Goal: Task Accomplishment & Management: Complete application form

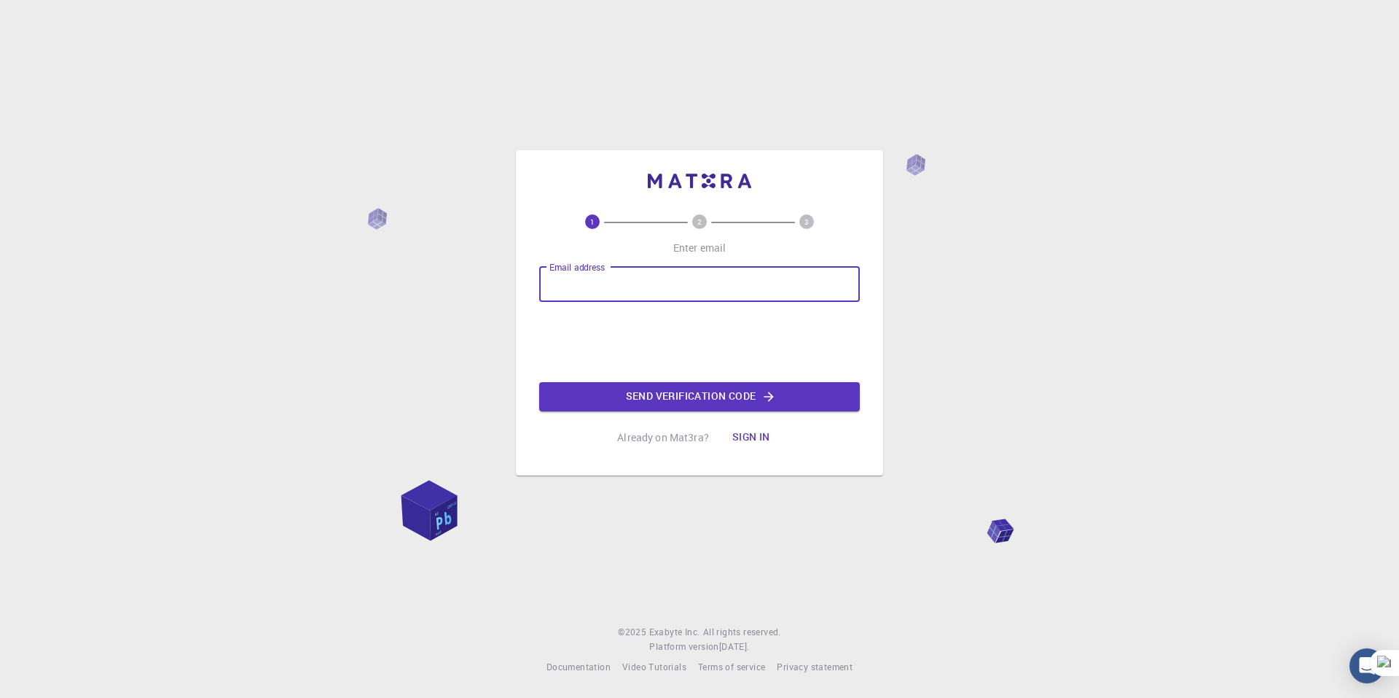
click at [630, 287] on input "Email address" at bounding box center [699, 284] width 321 height 35
type input "[EMAIL_ADDRESS][DOMAIN_NAME]"
click at [630, 386] on button "Send verification code" at bounding box center [699, 396] width 321 height 29
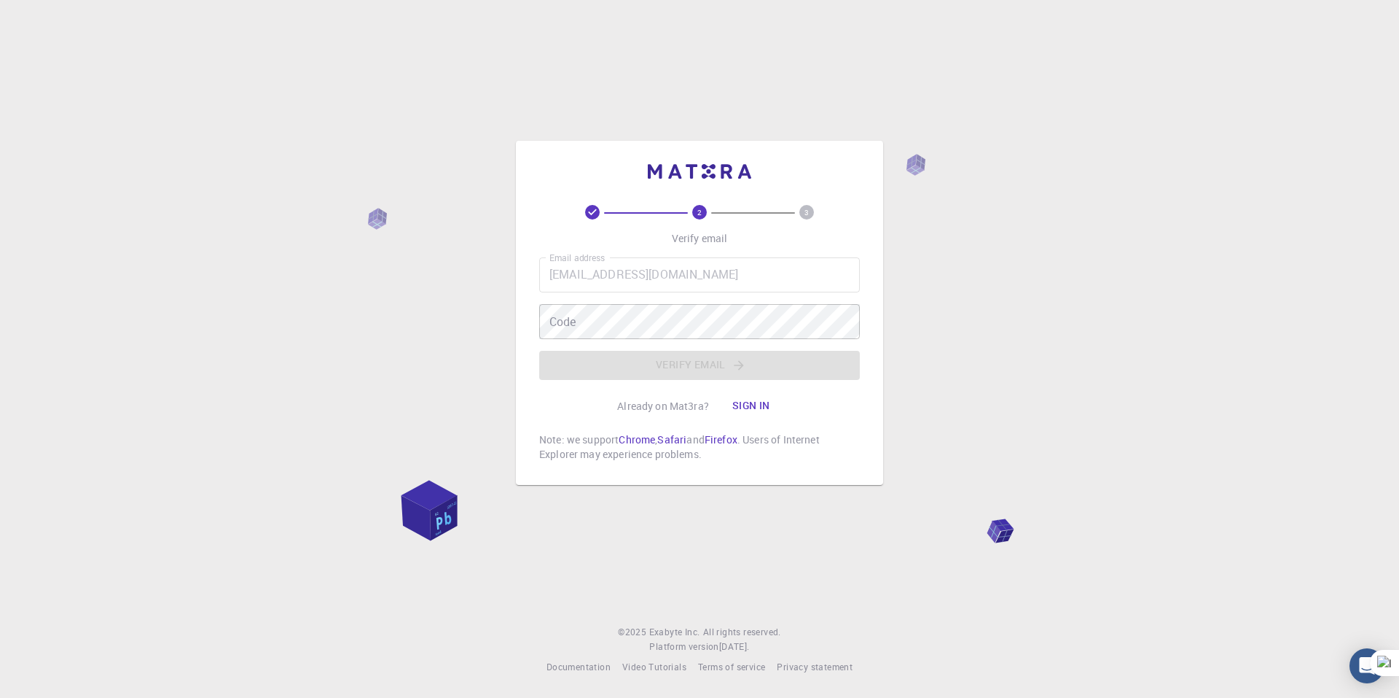
drag, startPoint x: 627, startPoint y: 340, endPoint x: 628, endPoint y: 300, distance: 40.1
click at [628, 300] on div "Email address [EMAIL_ADDRESS][DOMAIN_NAME] Email address Code Code Verify email" at bounding box center [699, 318] width 321 height 122
click at [621, 317] on div "Email address [EMAIL_ADDRESS][DOMAIN_NAME] Email address Code Code Verify email" at bounding box center [699, 318] width 321 height 122
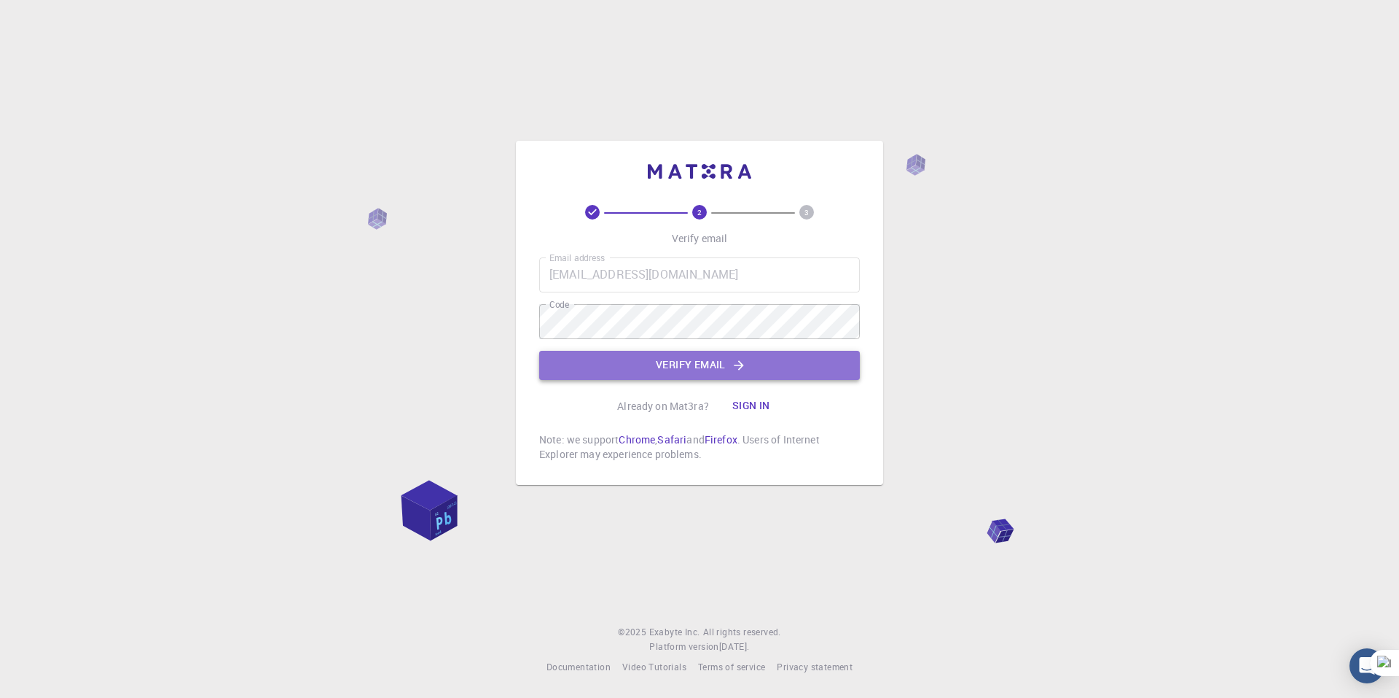
click at [647, 357] on button "Verify email" at bounding box center [699, 365] width 321 height 29
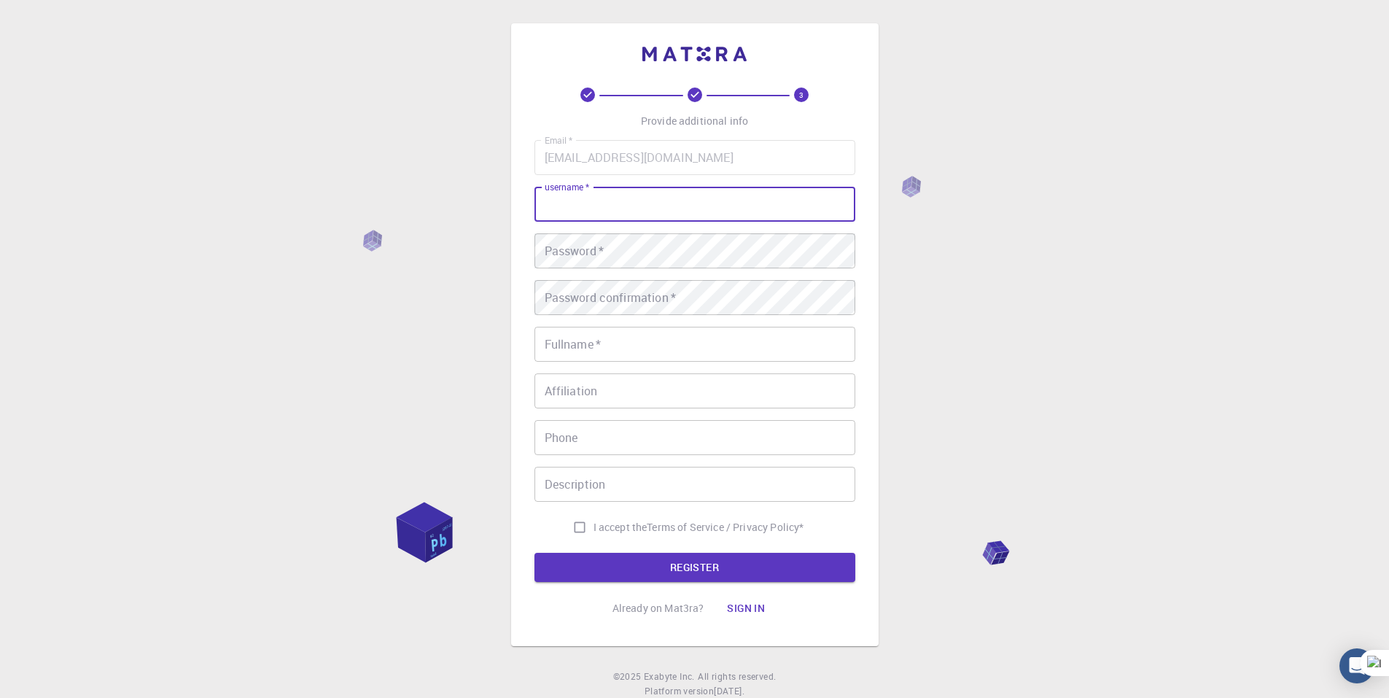
click at [638, 216] on input "username   *" at bounding box center [694, 204] width 321 height 35
type input "Rakesh90"
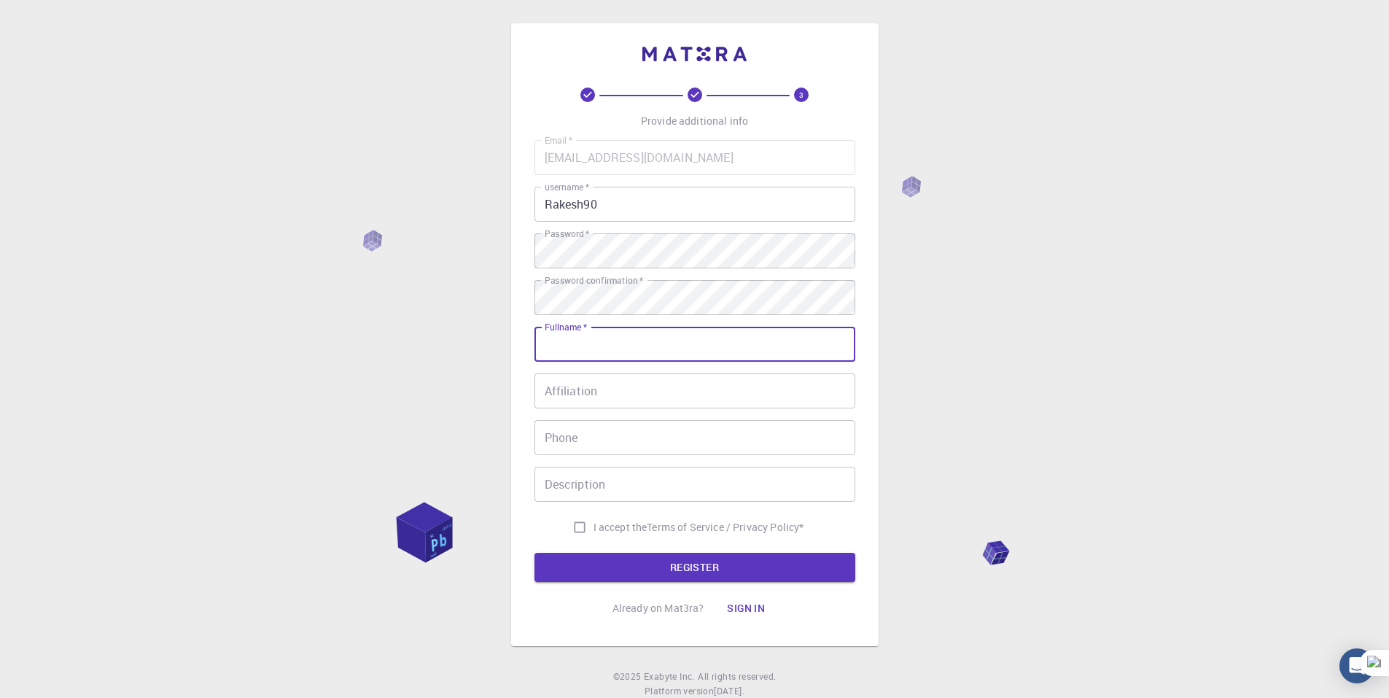
click at [633, 340] on input "Fullname   *" at bounding box center [694, 344] width 321 height 35
type input "[PERSON_NAME]"
click at [578, 523] on input "I accept the Terms of Service / Privacy Policy *" at bounding box center [580, 527] width 28 height 28
checkbox input "true"
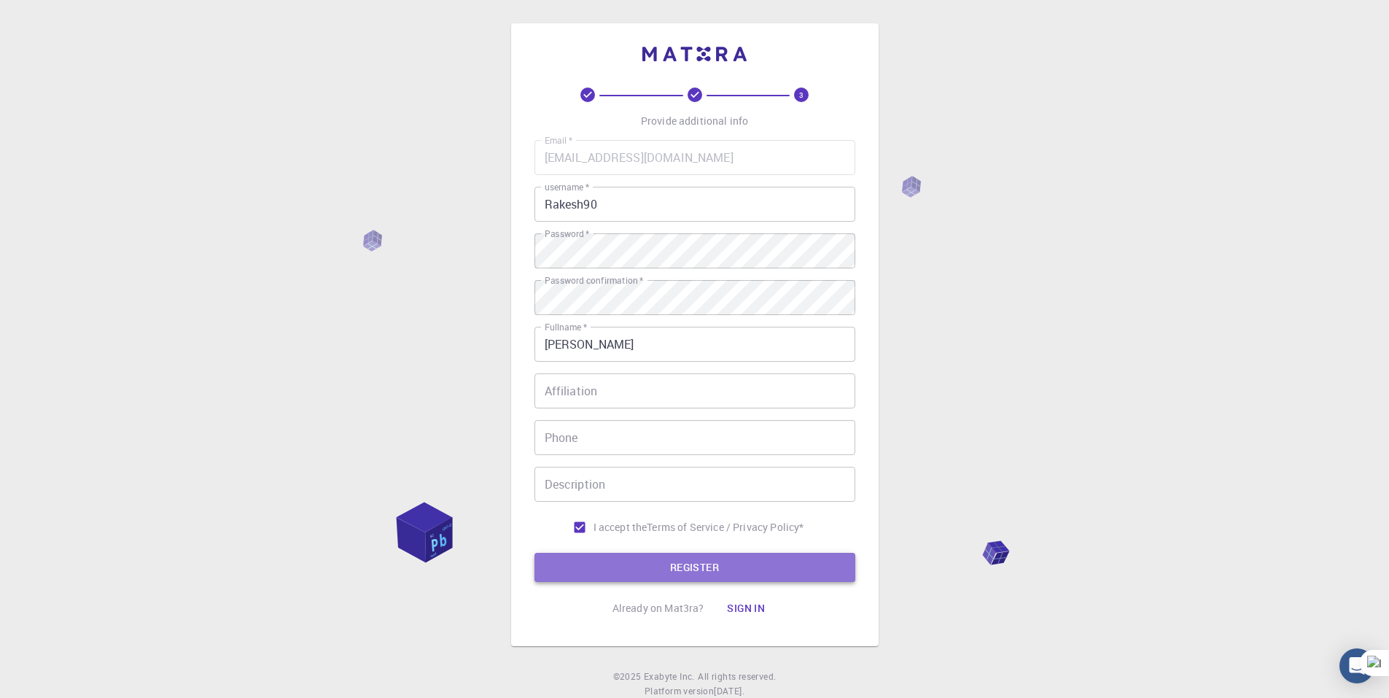
click at [612, 558] on button "REGISTER" at bounding box center [694, 566] width 321 height 29
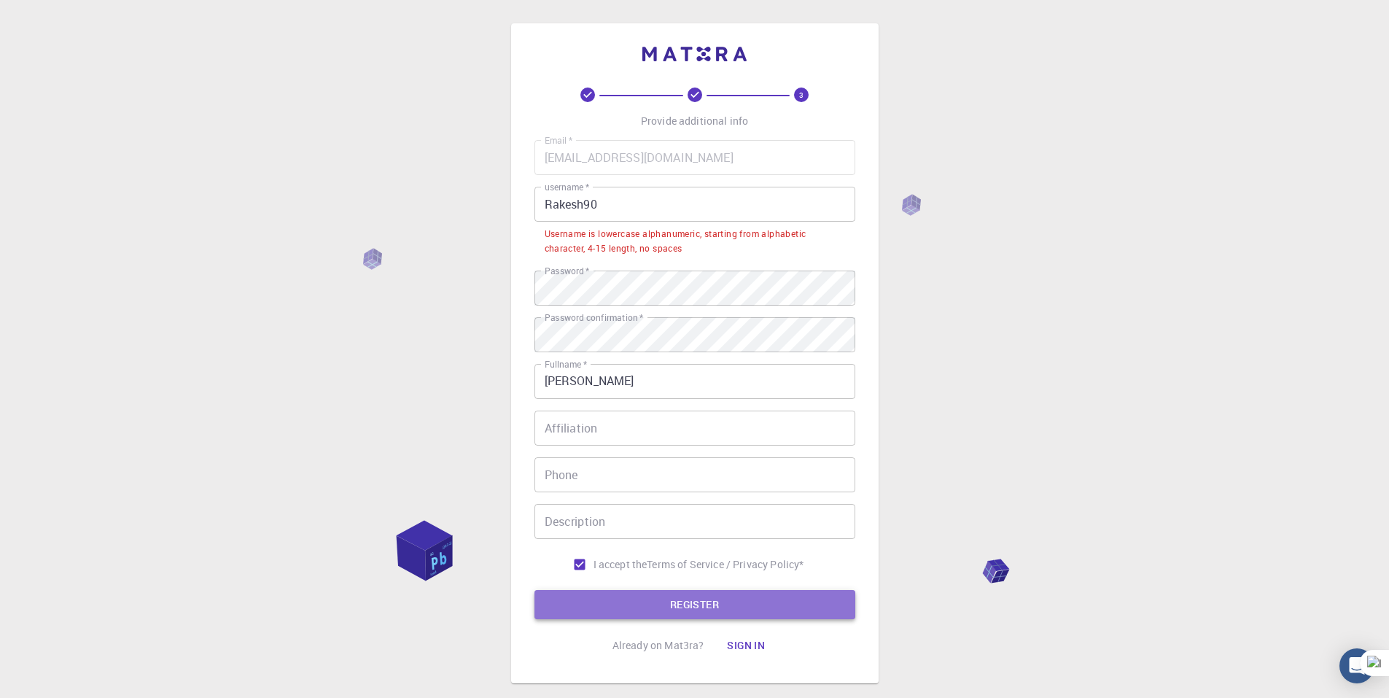
click at [584, 601] on button "REGISTER" at bounding box center [694, 604] width 321 height 29
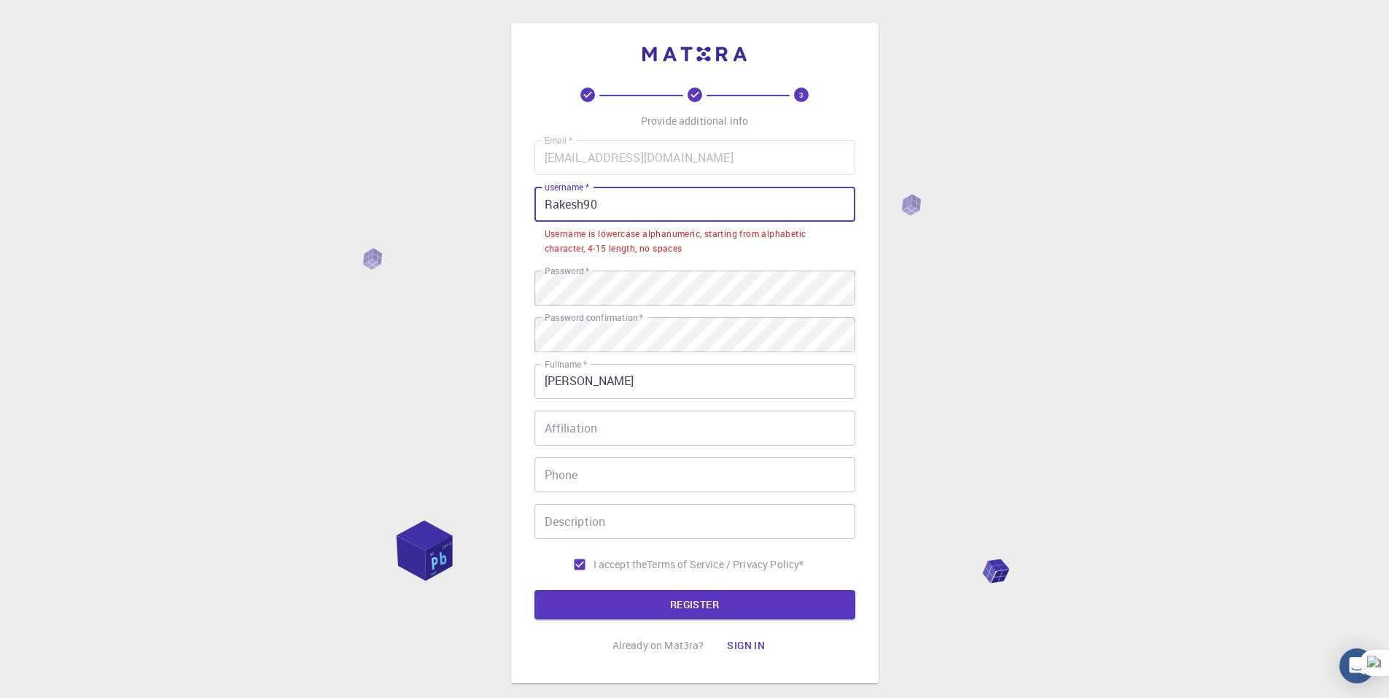
click at [671, 215] on input "Rakesh90" at bounding box center [694, 204] width 321 height 35
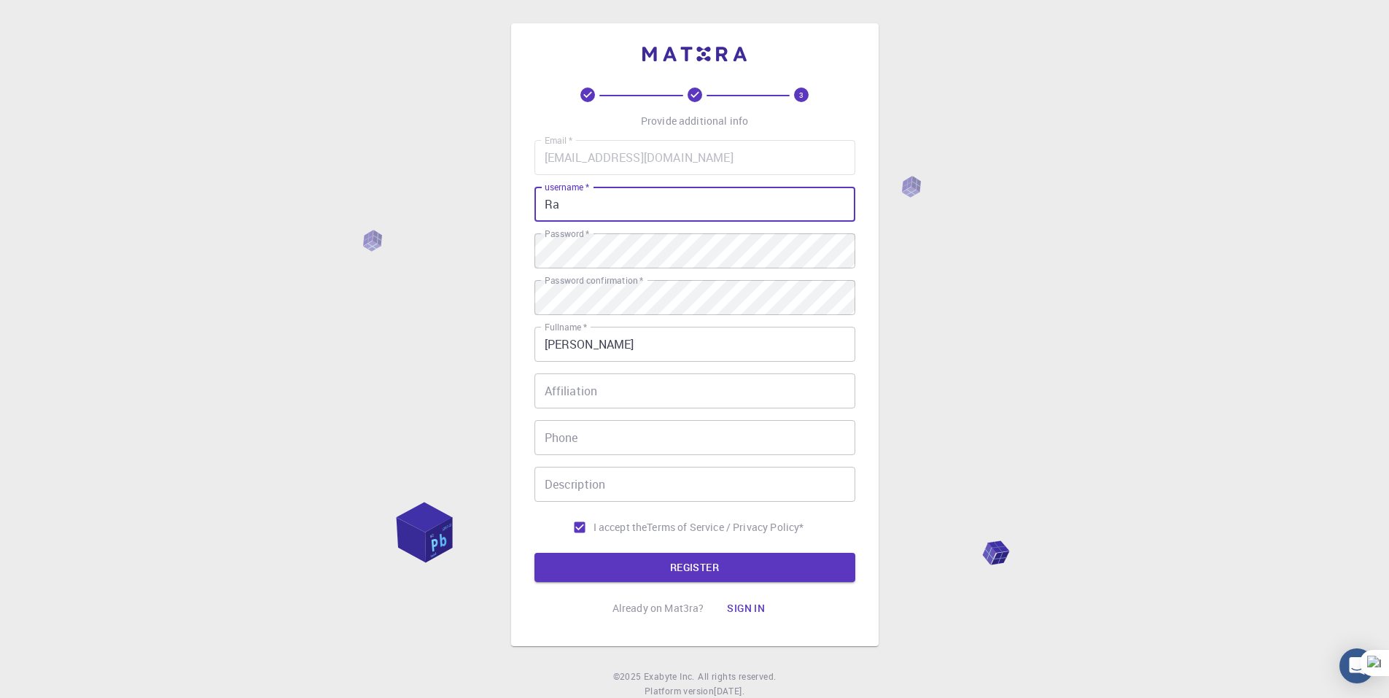
type input "R"
type input "rakesh90"
click at [657, 573] on button "REGISTER" at bounding box center [694, 566] width 321 height 29
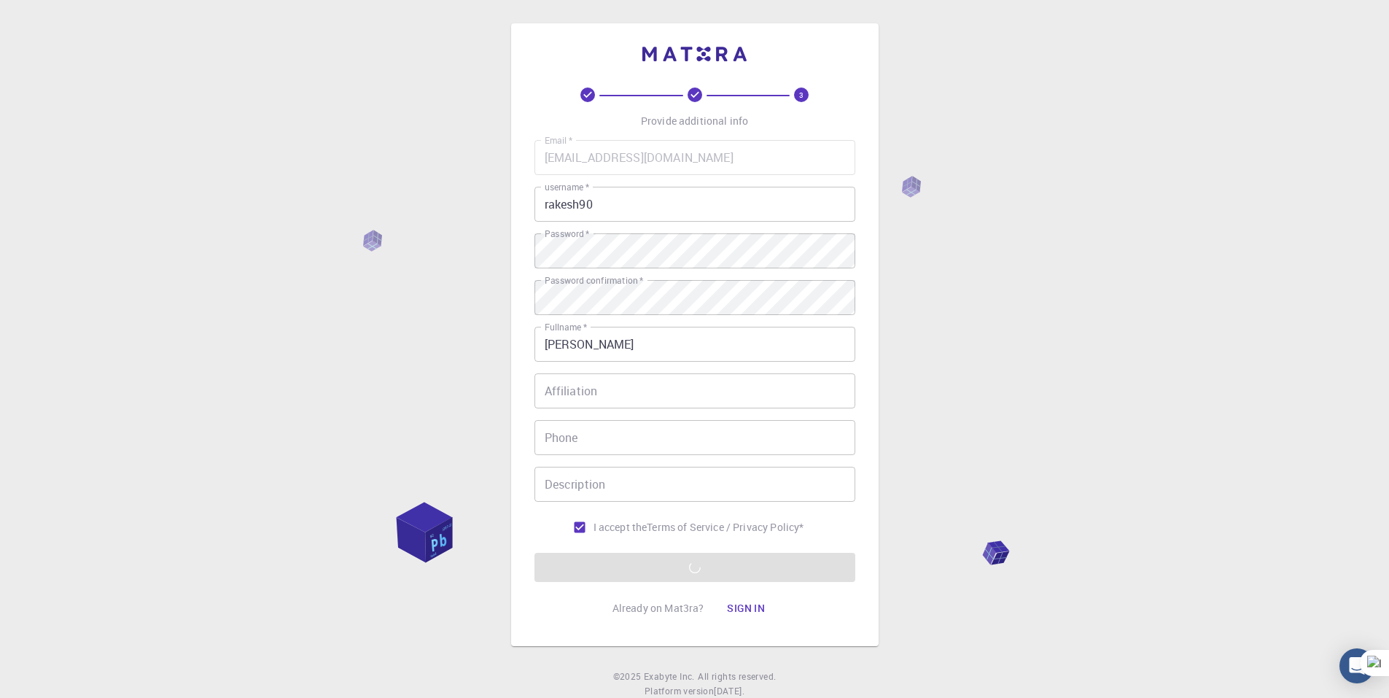
click at [1077, 371] on div "3 Provide additional info Email   * [EMAIL_ADDRESS][DOMAIN_NAME] Email   * user…" at bounding box center [694, 371] width 1389 height 742
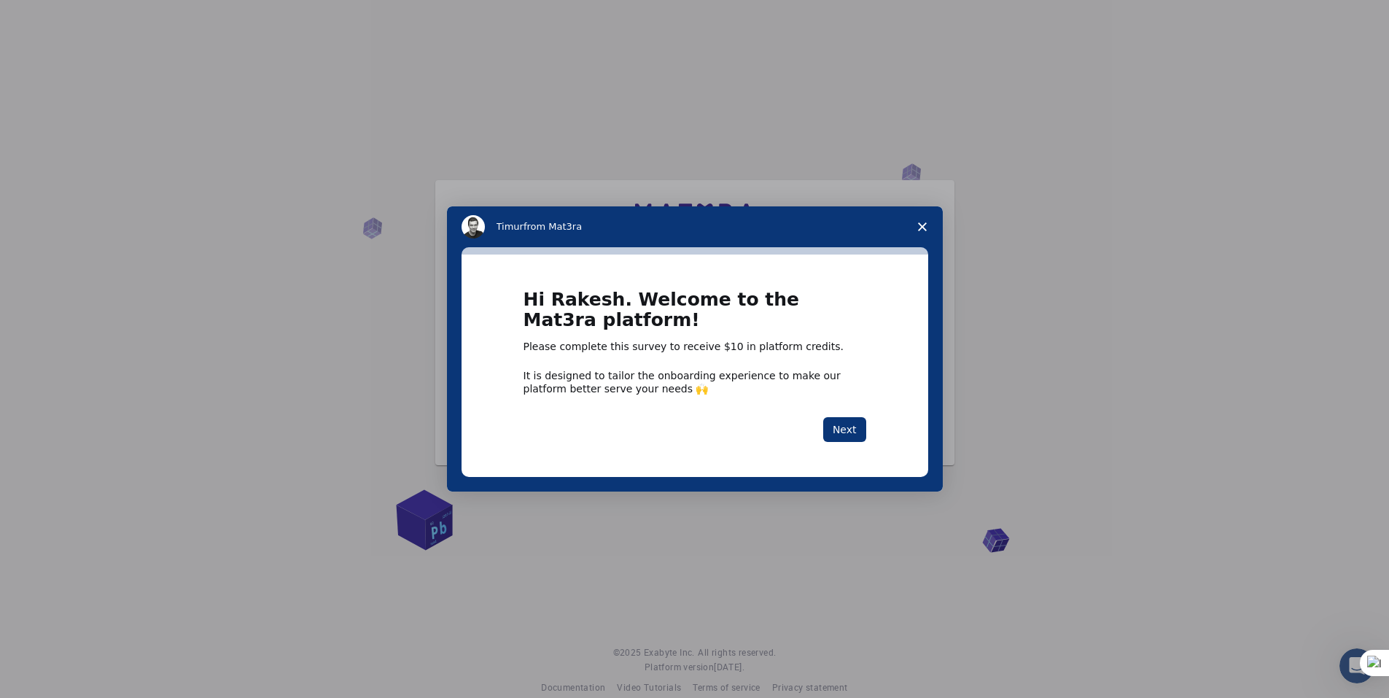
click at [930, 234] on span "Close survey" at bounding box center [922, 226] width 41 height 41
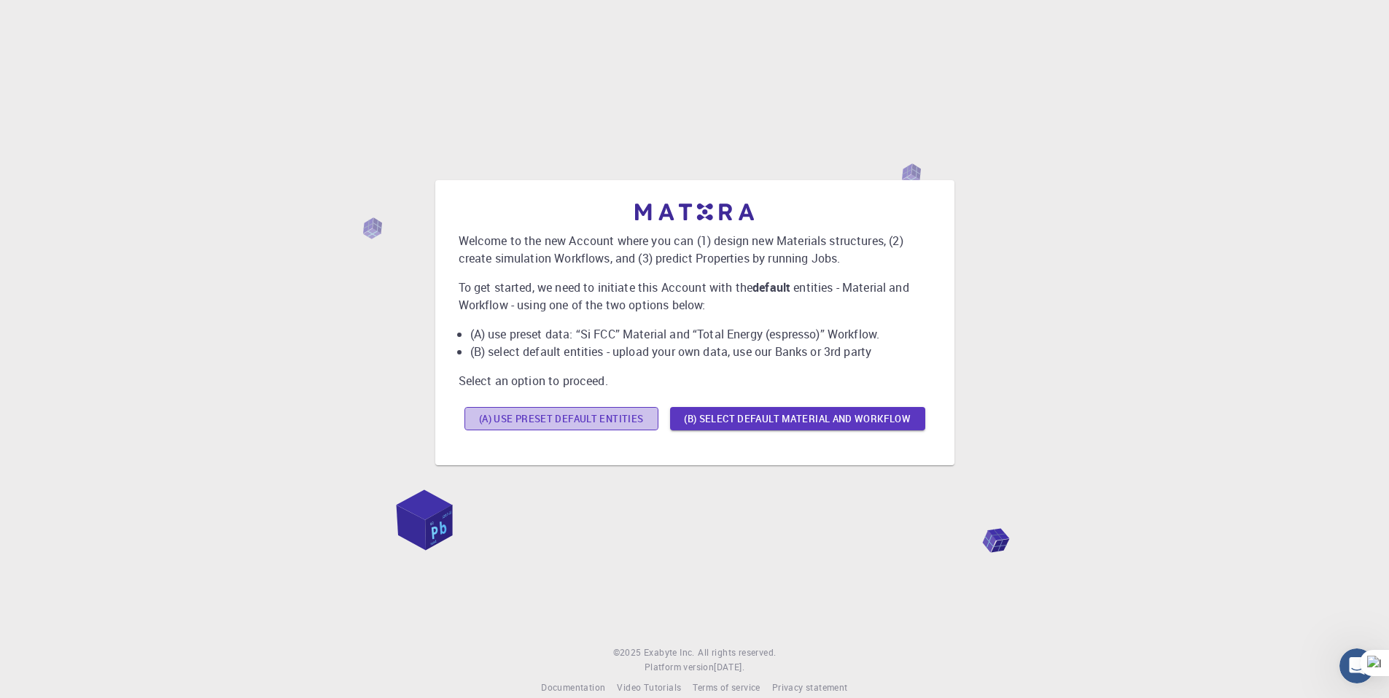
click at [626, 424] on button "(A) Use preset default entities" at bounding box center [561, 418] width 194 height 23
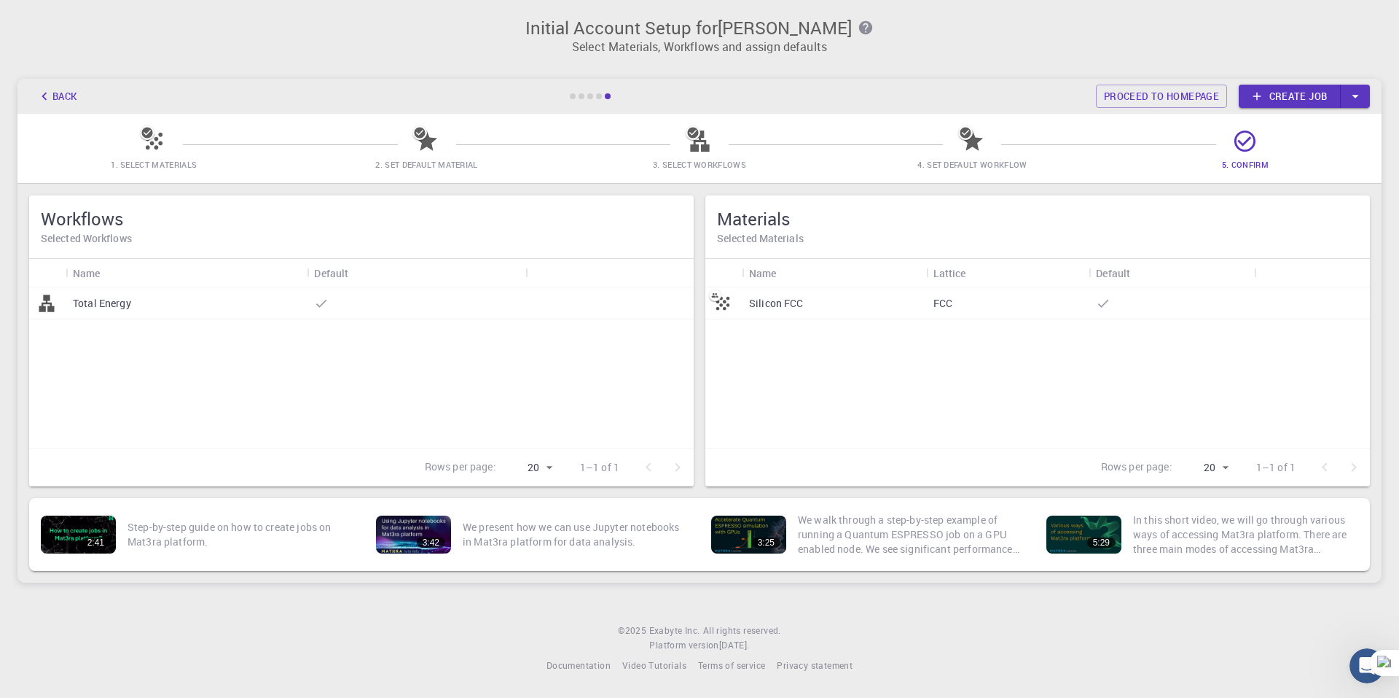
click at [599, 95] on div at bounding box center [599, 96] width 6 height 6
click at [55, 98] on button "Back" at bounding box center [56, 96] width 55 height 23
